Goal: Transaction & Acquisition: Purchase product/service

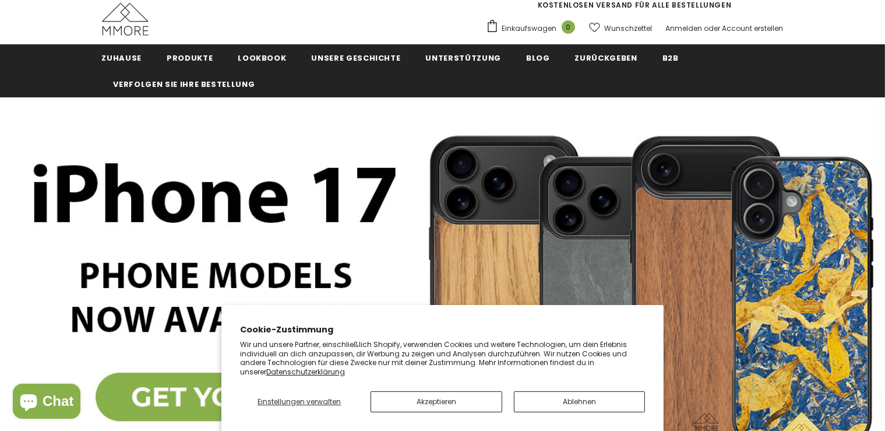
scroll to position [41, 0]
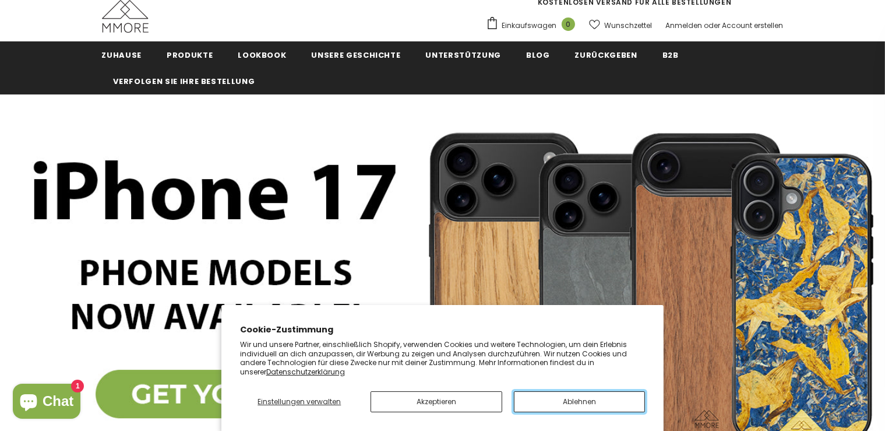
click at [551, 402] on button "Ablehnen" at bounding box center [580, 401] width 132 height 21
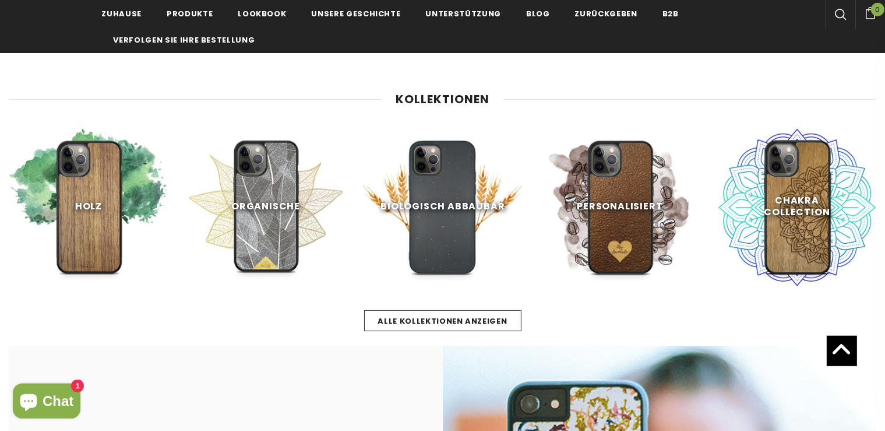
scroll to position [451, 0]
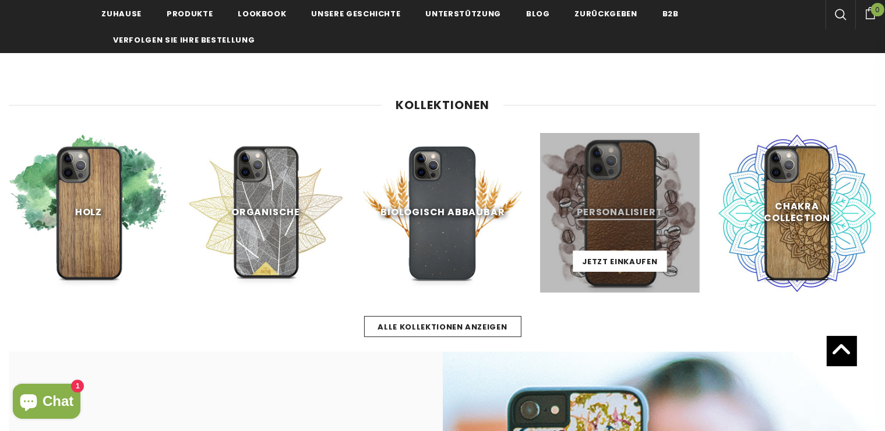
click at [631, 217] on link at bounding box center [620, 213] width 160 height 160
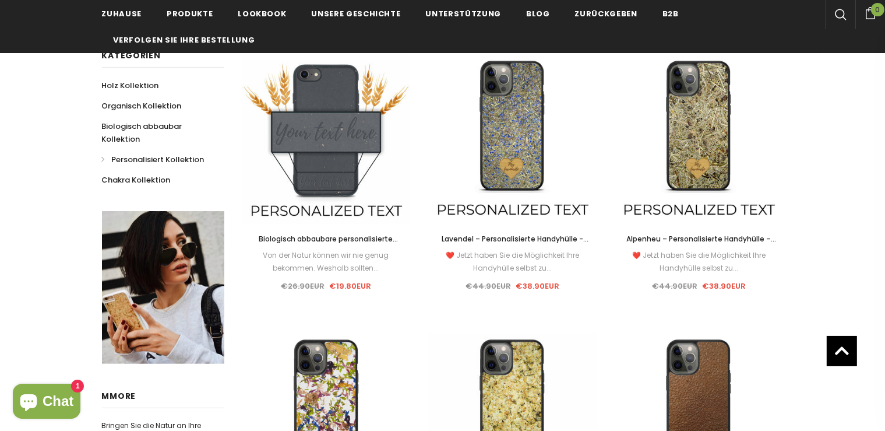
scroll to position [205, 0]
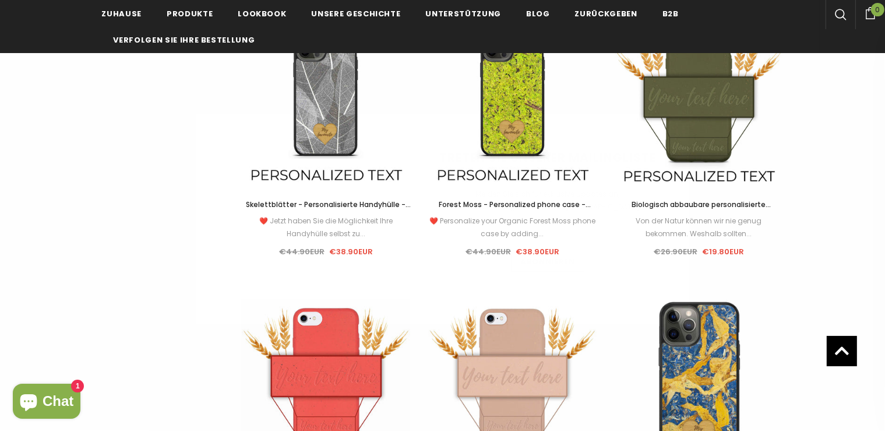
scroll to position [861, 0]
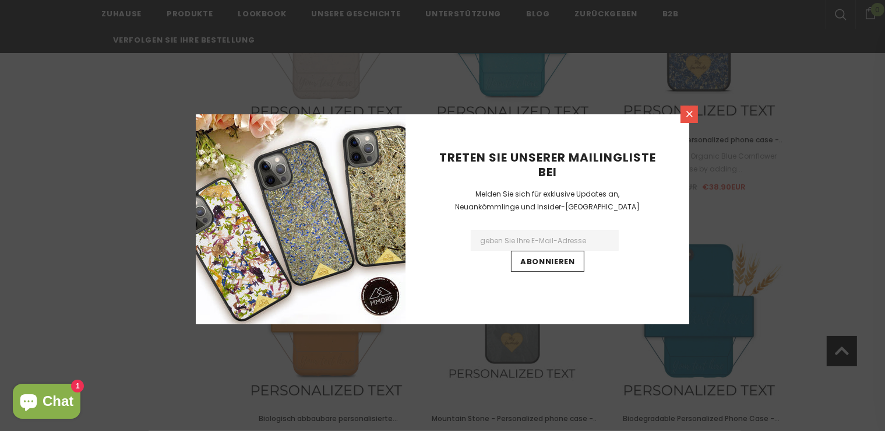
click at [686, 109] on link at bounding box center [689, 113] width 17 height 17
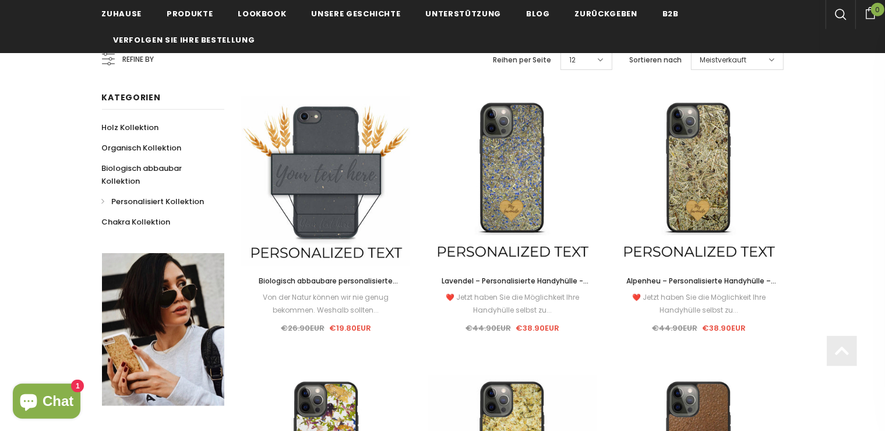
scroll to position [164, 0]
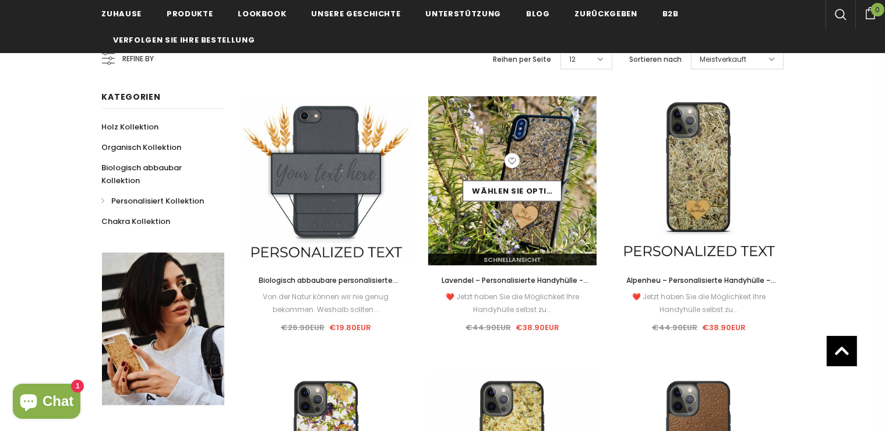
click at [556, 132] on img at bounding box center [512, 180] width 169 height 169
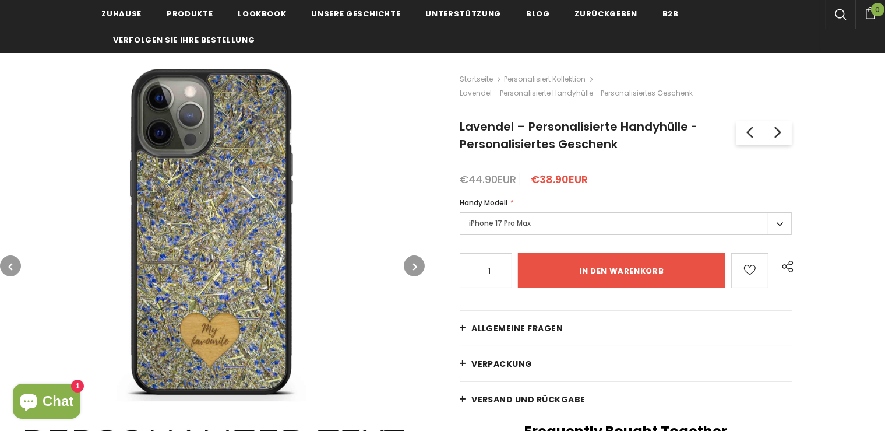
click at [409, 260] on button "button" at bounding box center [414, 265] width 21 height 21
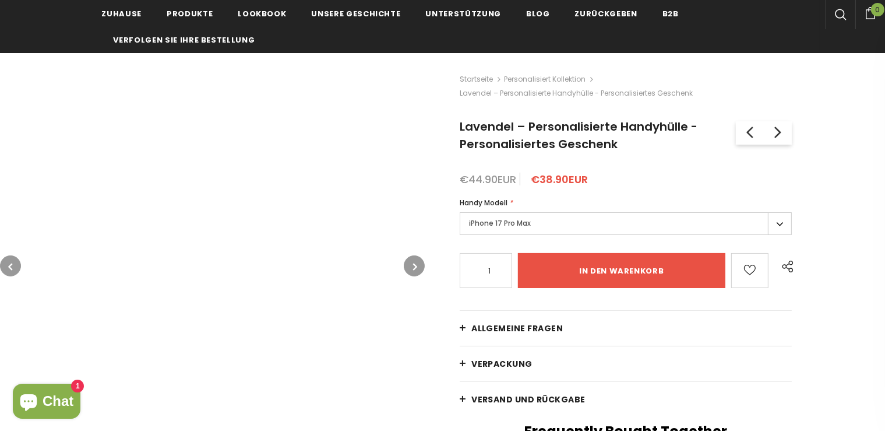
scroll to position [82, 0]
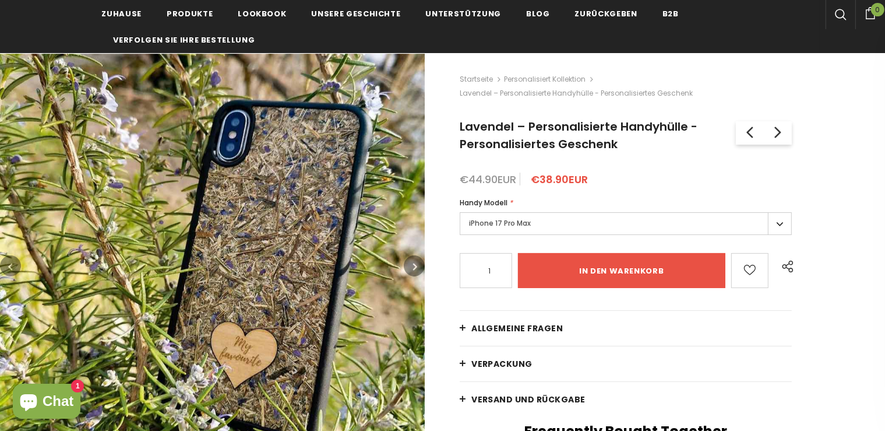
click at [409, 260] on button "button" at bounding box center [414, 265] width 21 height 21
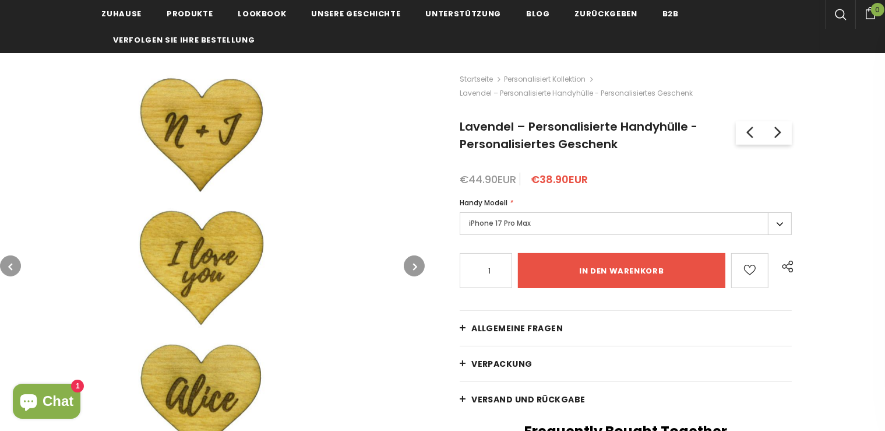
click at [409, 260] on button "button" at bounding box center [414, 265] width 21 height 21
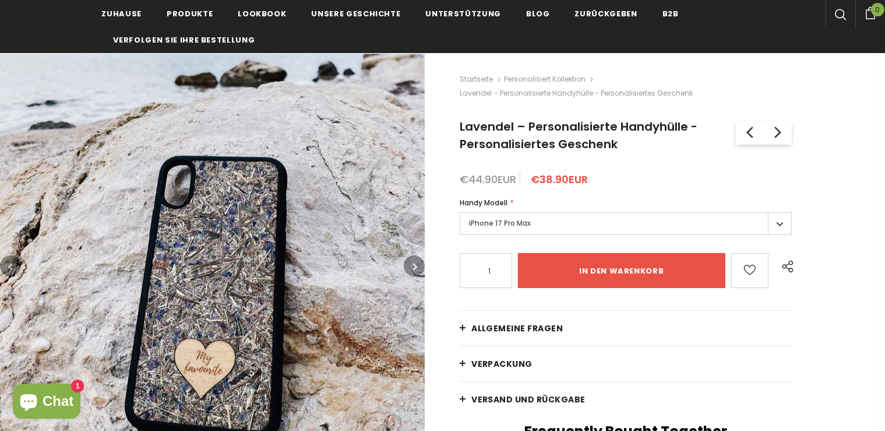
click at [409, 260] on button "button" at bounding box center [414, 265] width 21 height 21
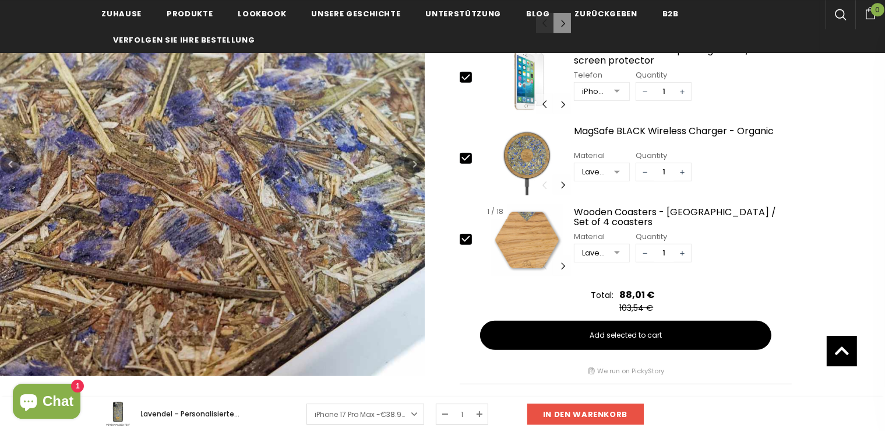
scroll to position [492, 0]
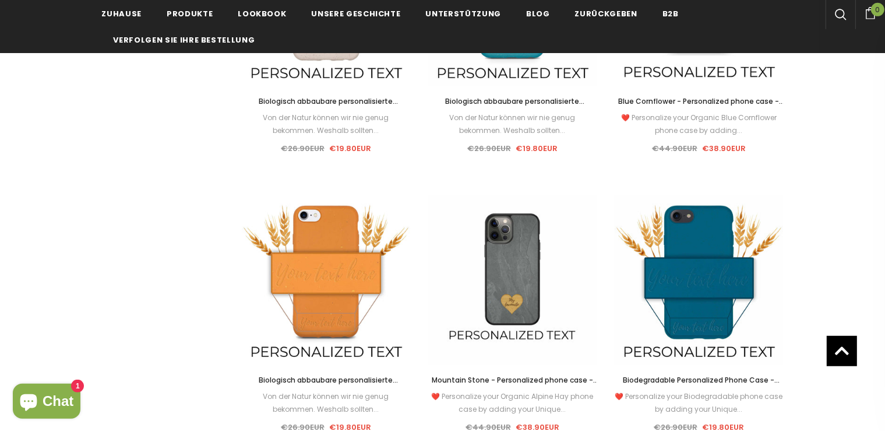
scroll to position [1149, 0]
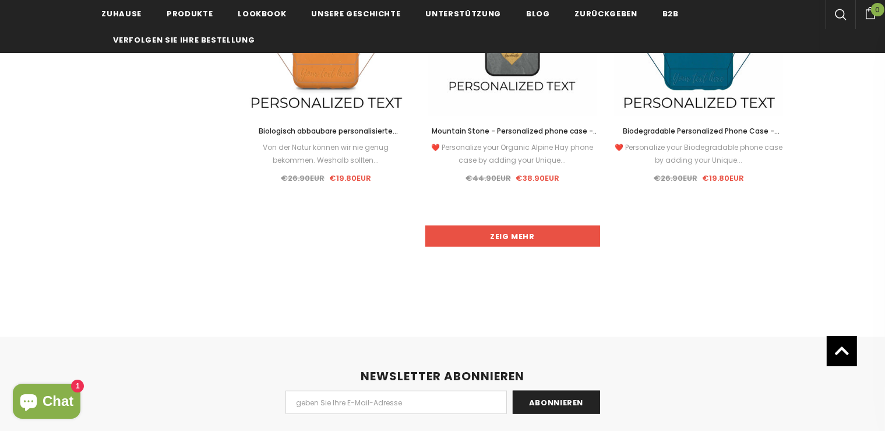
click at [474, 235] on link "Zeig mehr" at bounding box center [512, 236] width 175 height 21
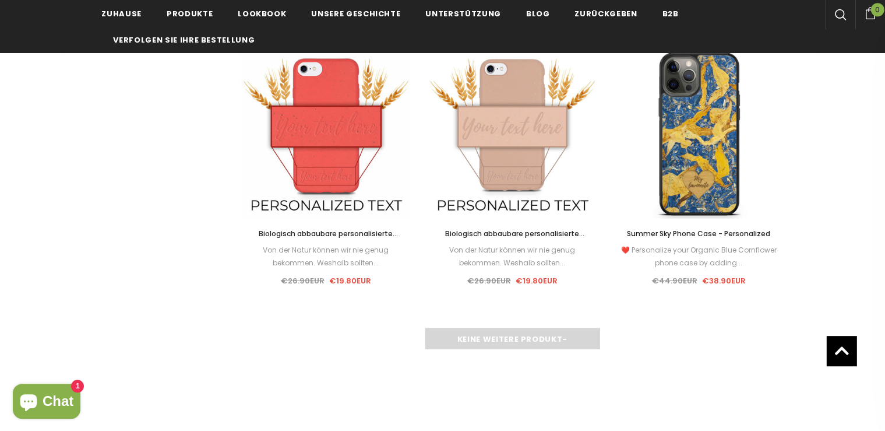
scroll to position [1682, 0]
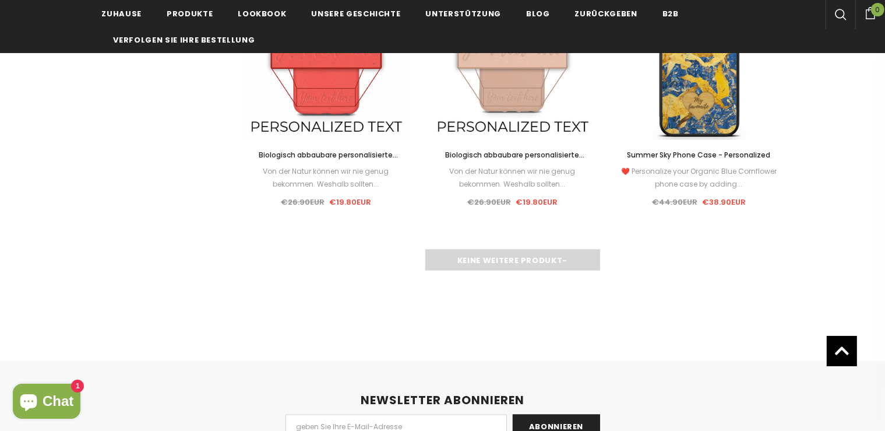
click at [577, 262] on div "Keine weitere Produkt-" at bounding box center [513, 259] width 542 height 21
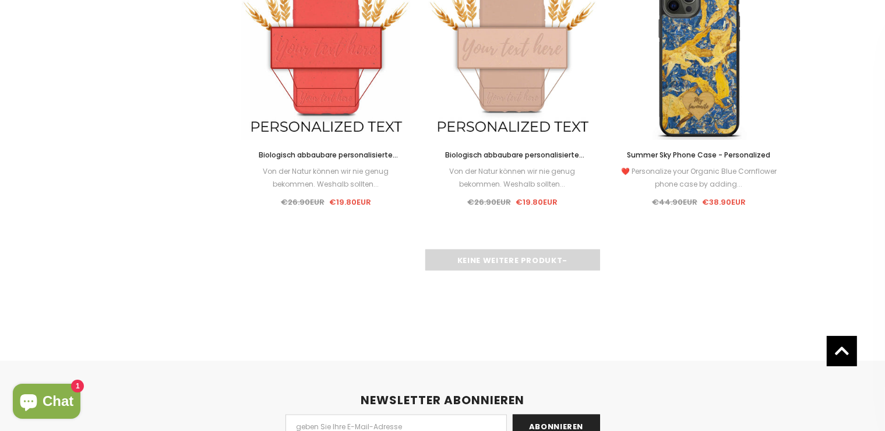
scroll to position [0, 0]
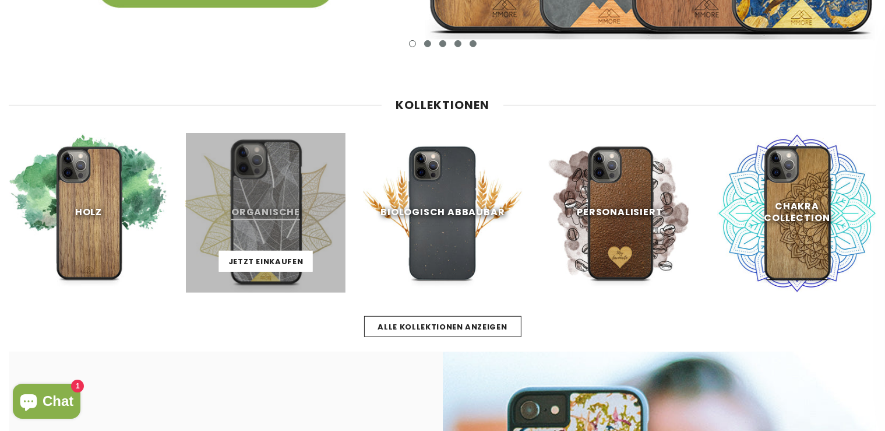
scroll to position [451, 0]
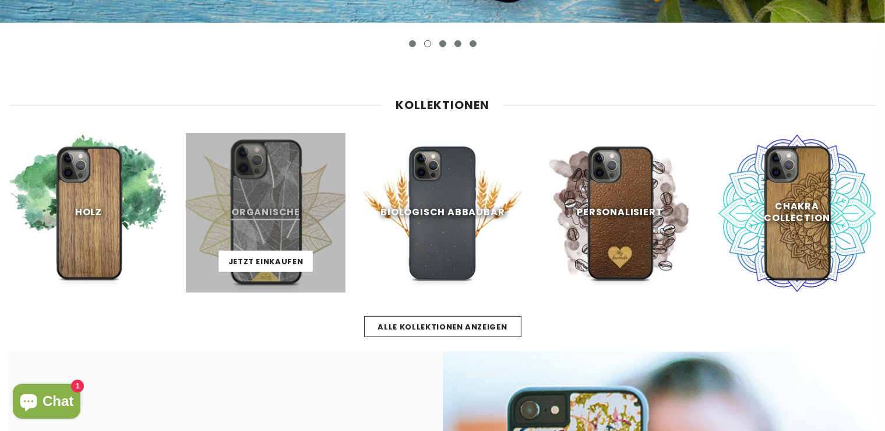
click at [292, 204] on link at bounding box center [266, 213] width 160 height 160
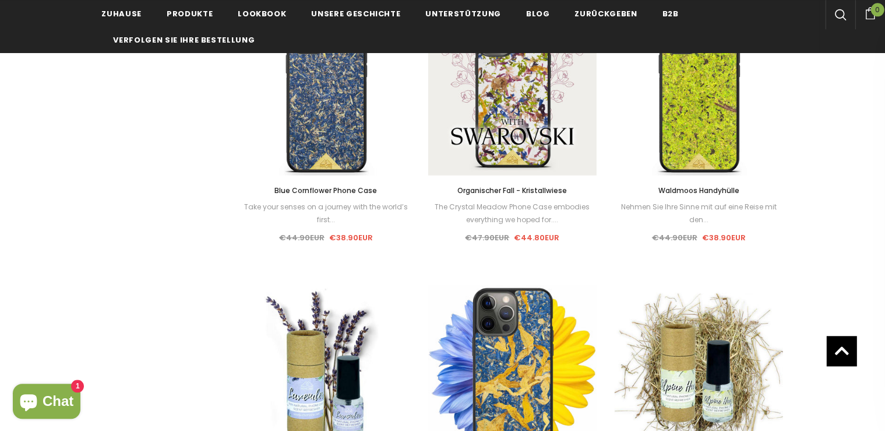
scroll to position [738, 0]
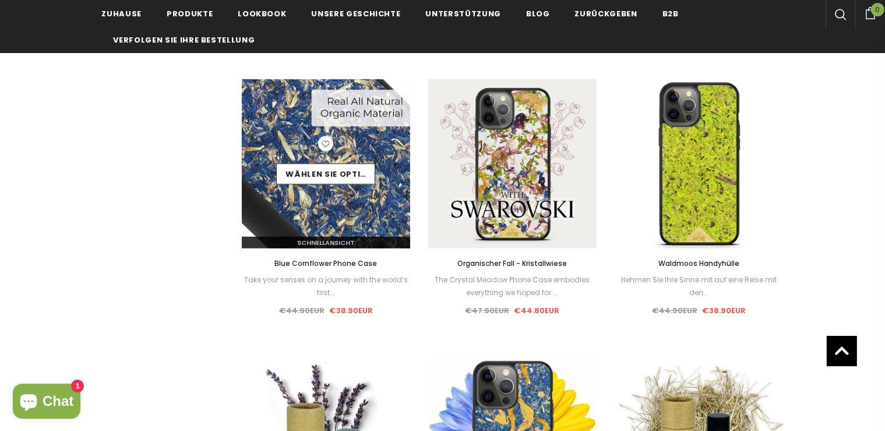
click at [283, 202] on img at bounding box center [326, 163] width 169 height 169
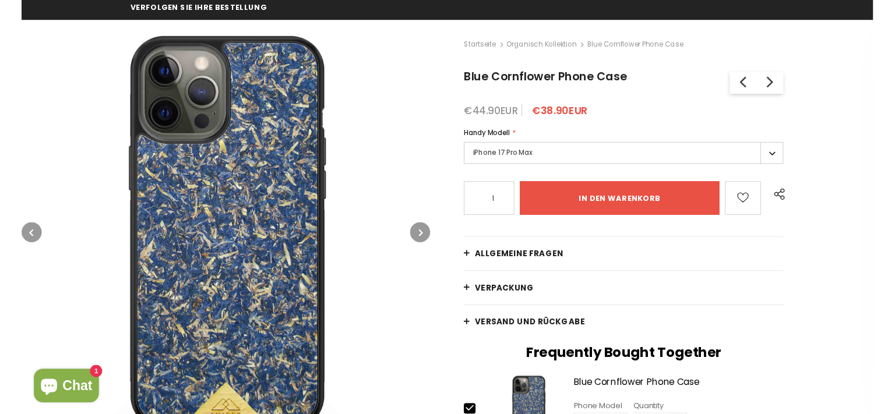
scroll to position [164, 0]
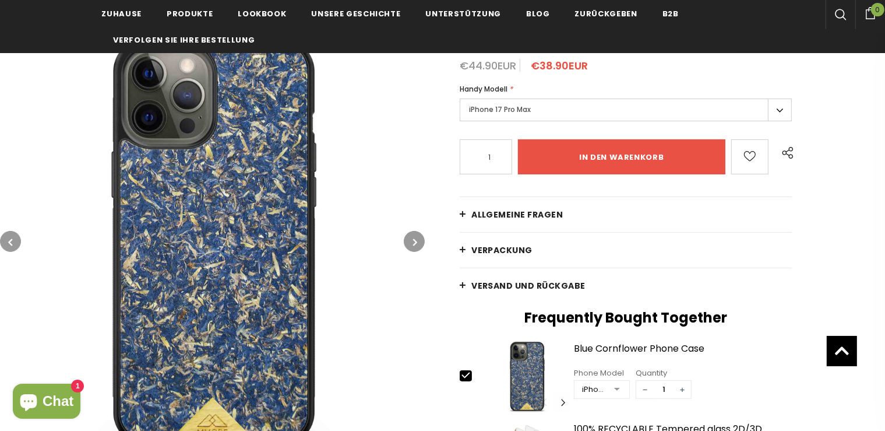
click at [242, 214] on img at bounding box center [212, 241] width 425 height 425
